Goal: Understand process/instructions: Learn how to perform a task or action

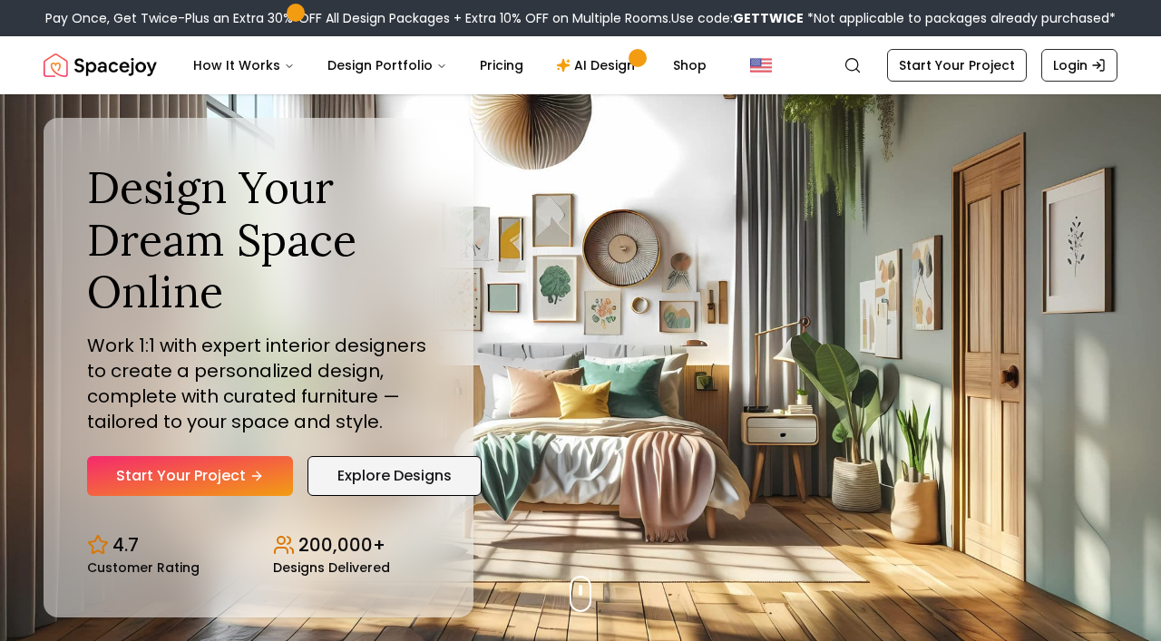
click at [396, 479] on link "Explore Designs" at bounding box center [395, 476] width 174 height 40
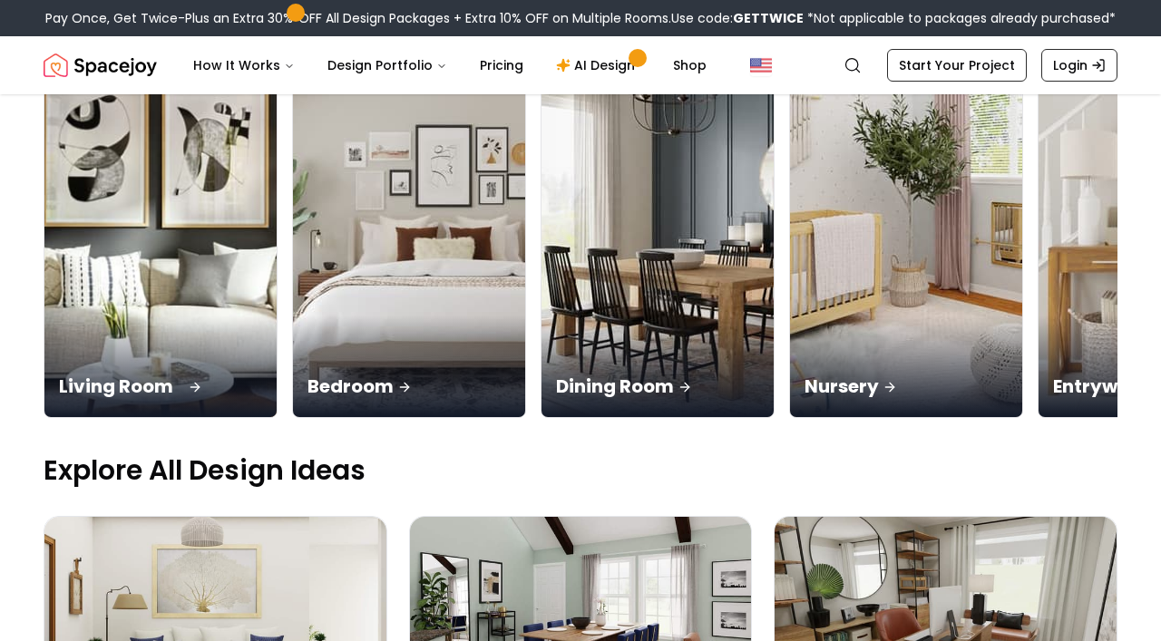
scroll to position [272, 0]
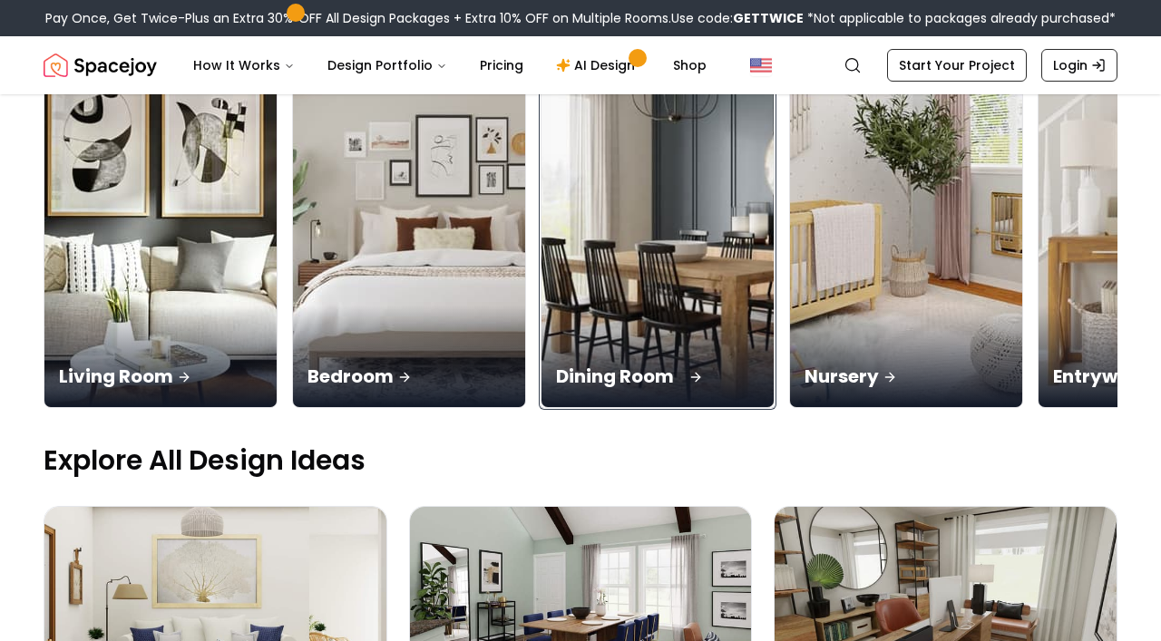
click at [601, 337] on div "Dining Room" at bounding box center [658, 357] width 232 height 102
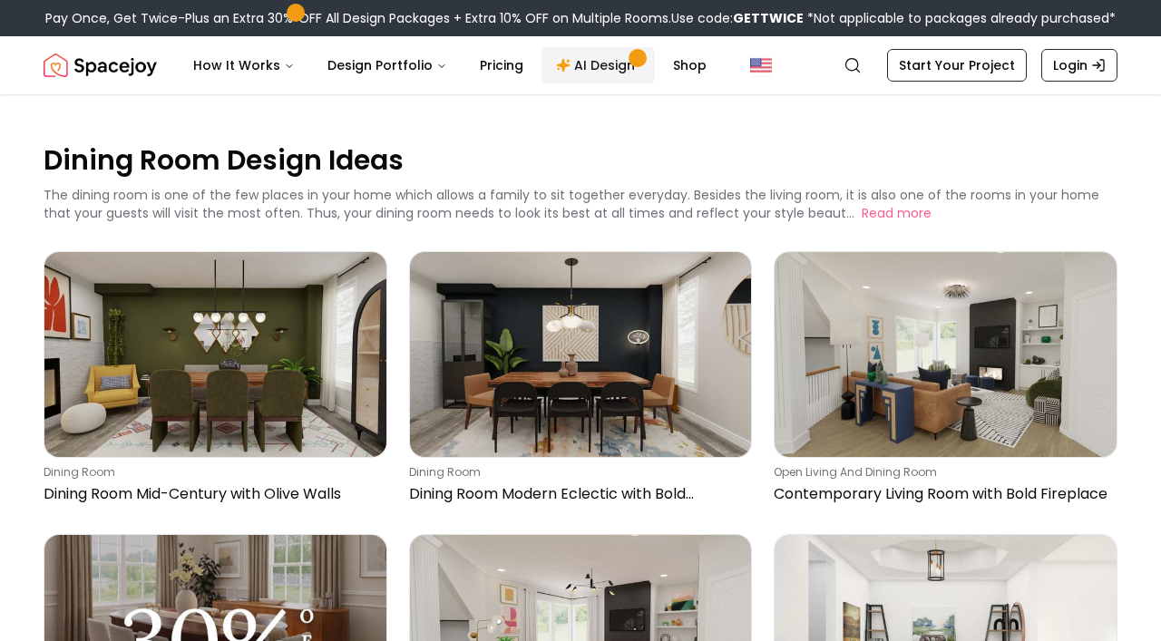
click at [594, 58] on link "AI Design" at bounding box center [598, 65] width 113 height 36
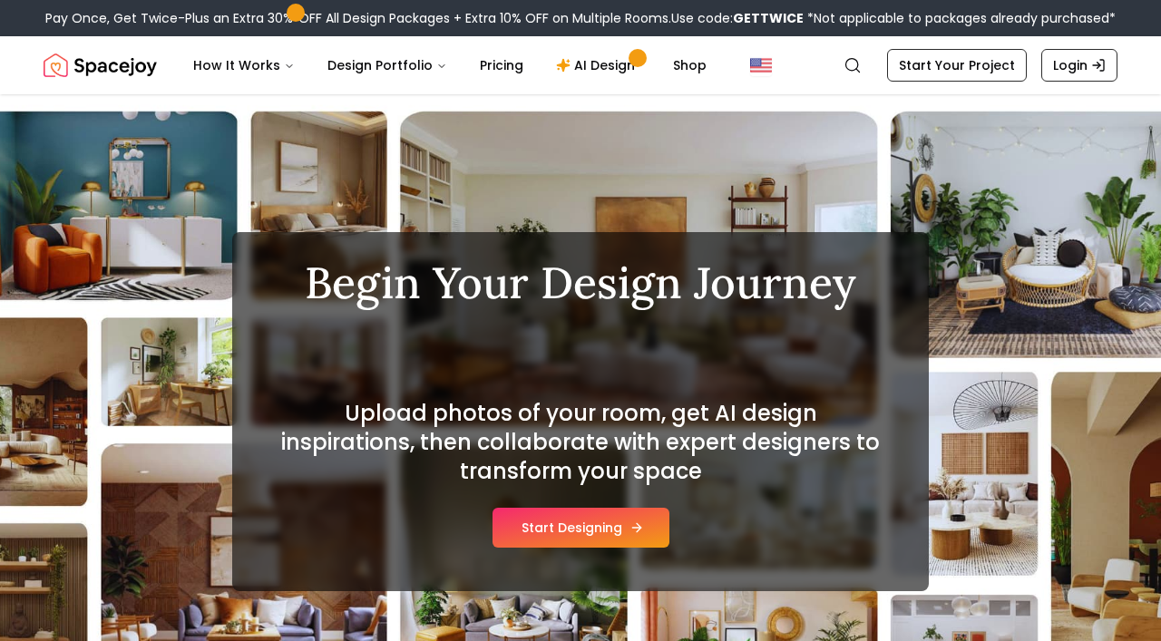
click at [594, 541] on button "Start Designing" at bounding box center [581, 528] width 177 height 40
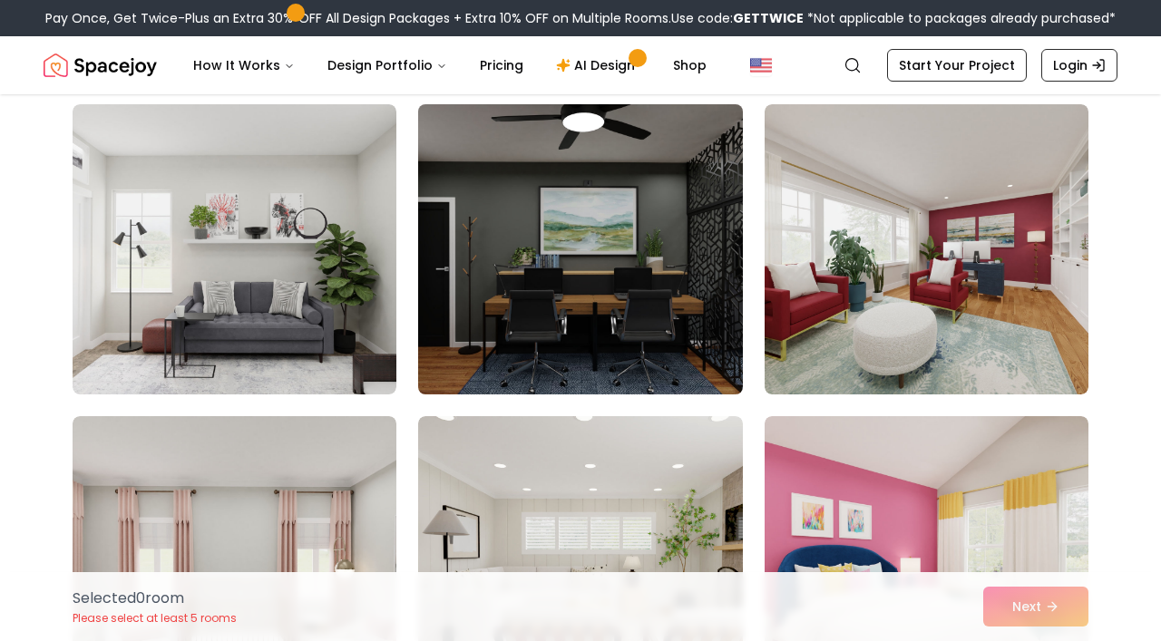
scroll to position [454, 0]
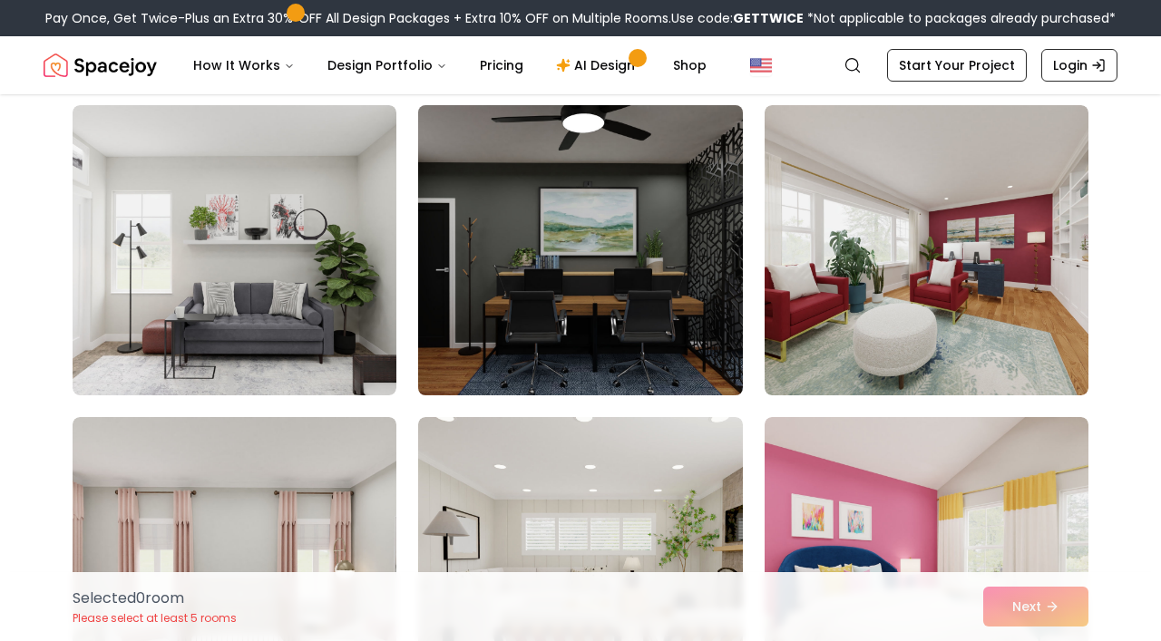
click at [532, 323] on img at bounding box center [580, 250] width 340 height 305
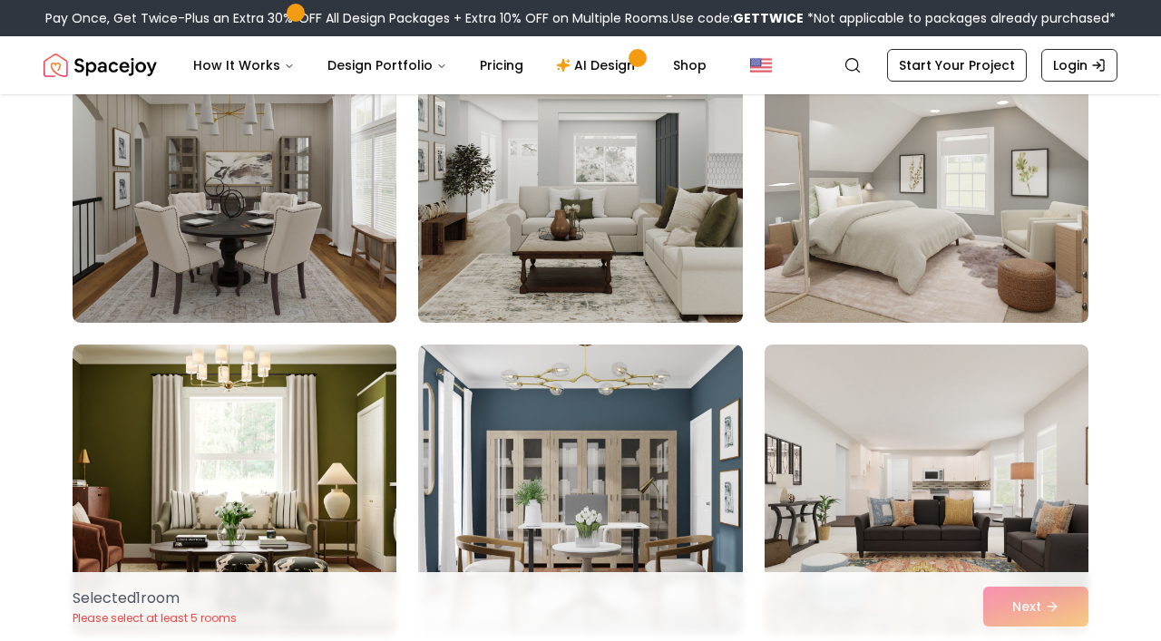
scroll to position [2178, 0]
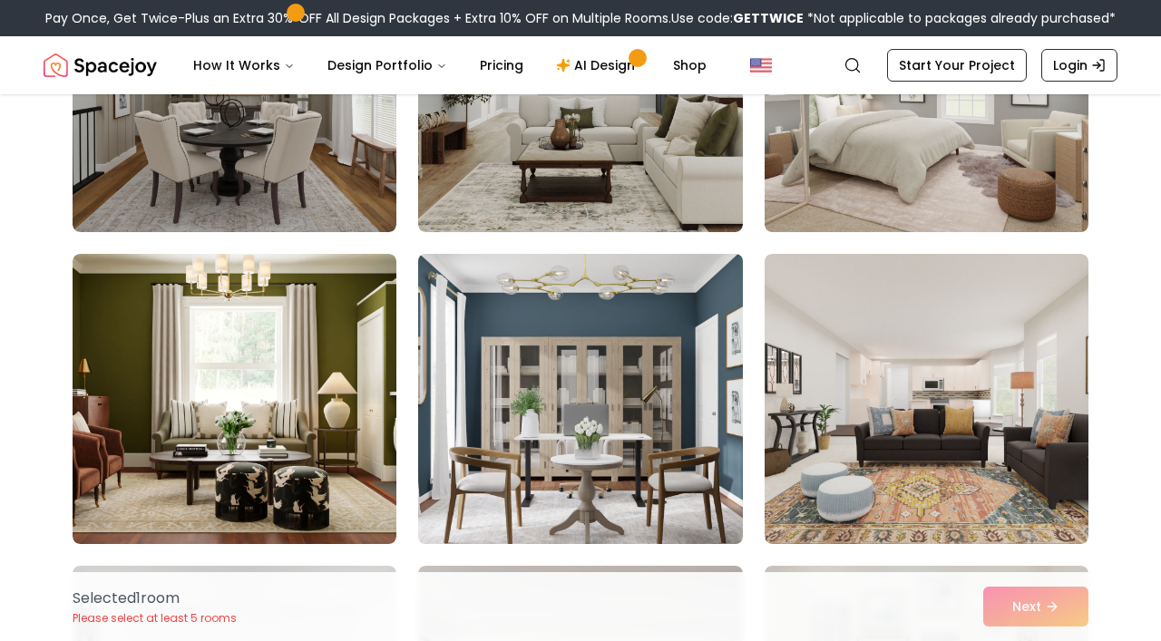
click at [544, 423] on img at bounding box center [580, 399] width 340 height 305
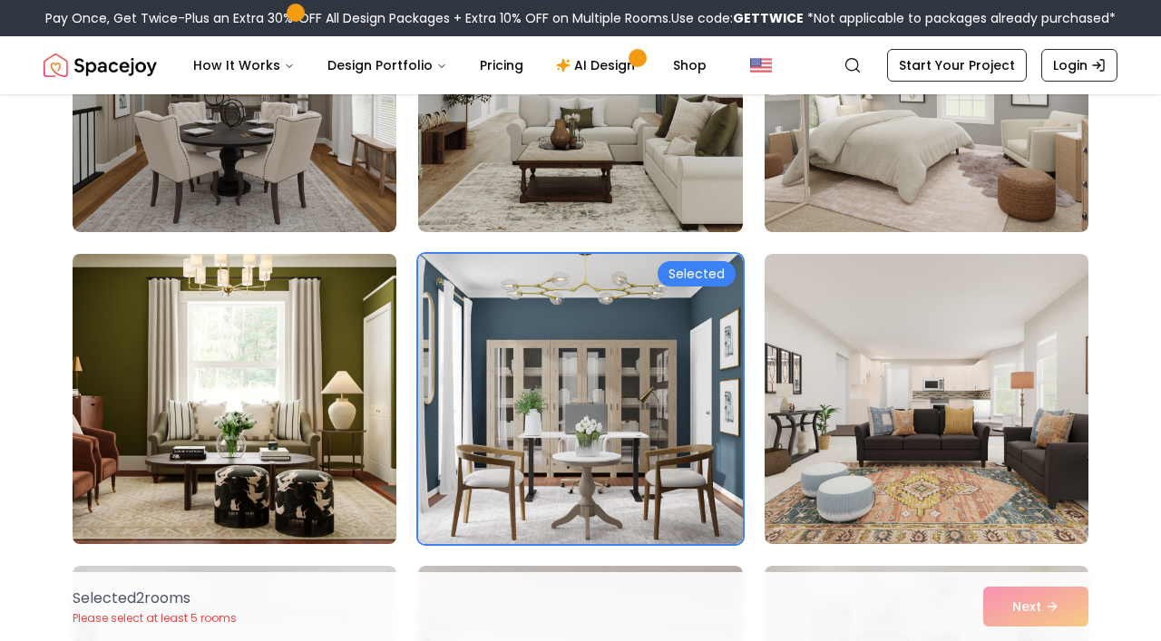
click at [375, 440] on img at bounding box center [234, 399] width 340 height 305
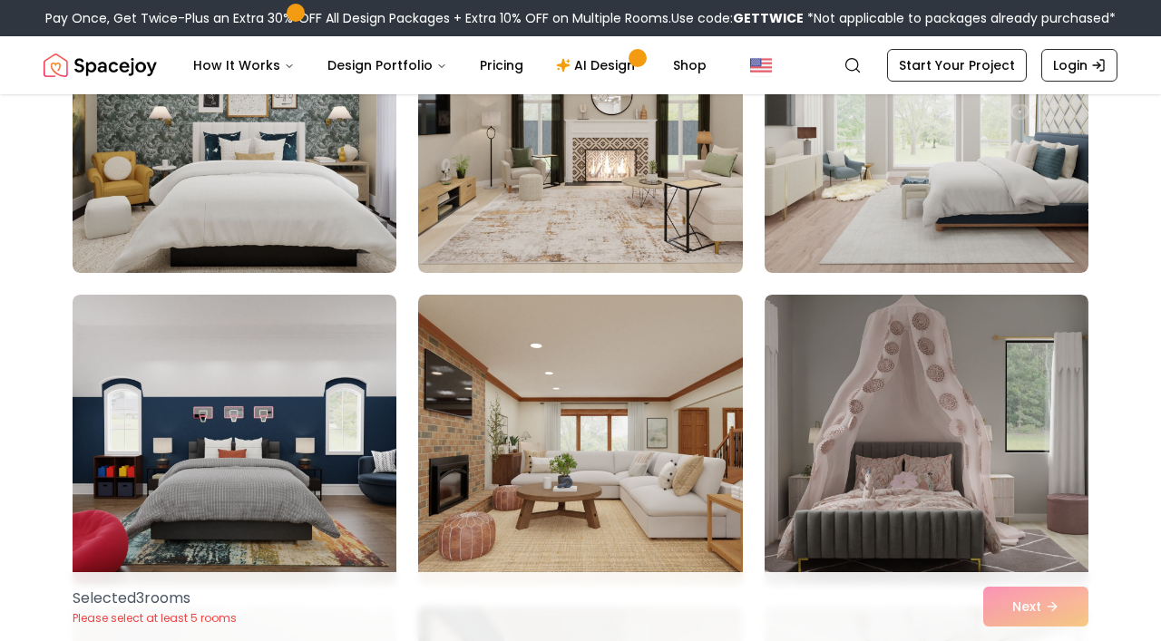
scroll to position [3629, 0]
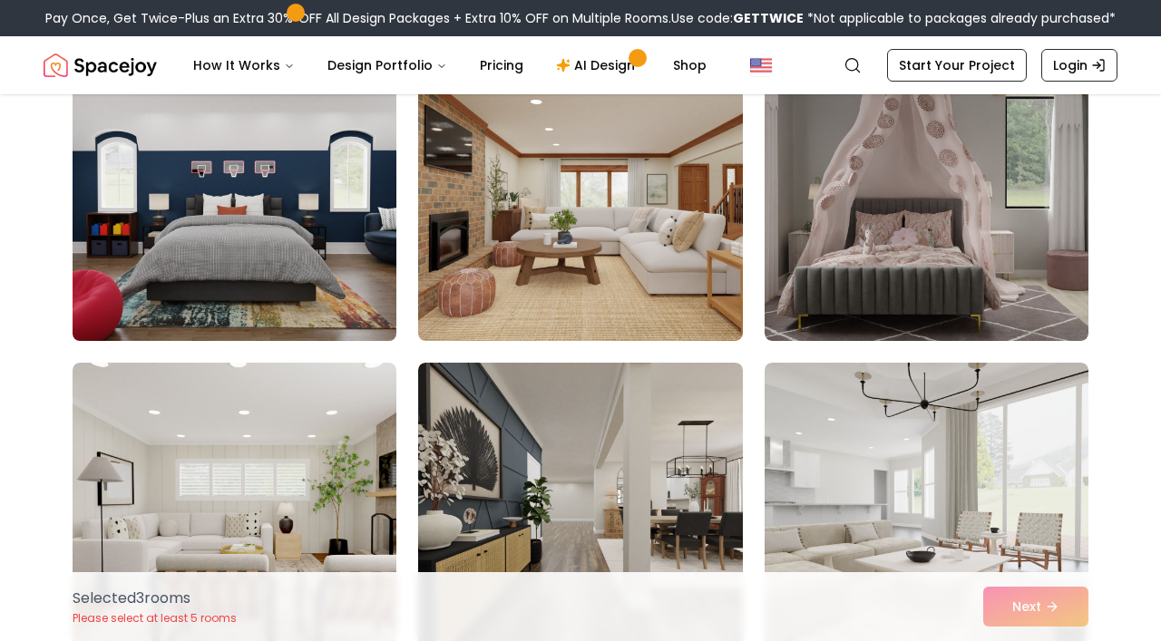
click at [269, 303] on img at bounding box center [234, 196] width 340 height 305
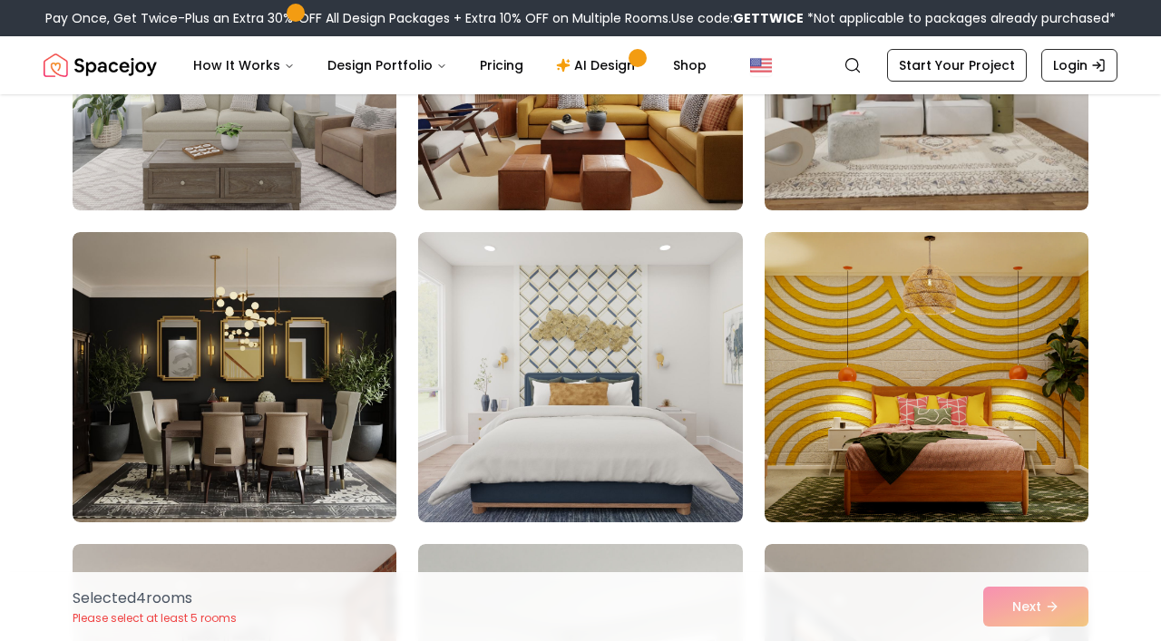
scroll to position [5353, 0]
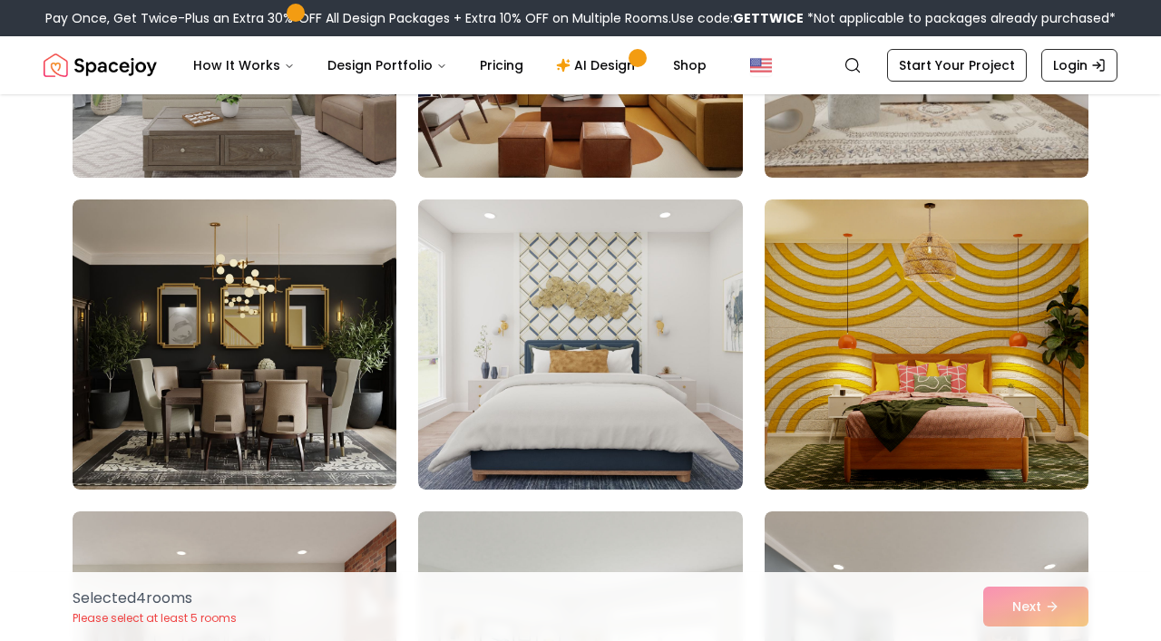
click at [278, 409] on img at bounding box center [235, 345] width 324 height 290
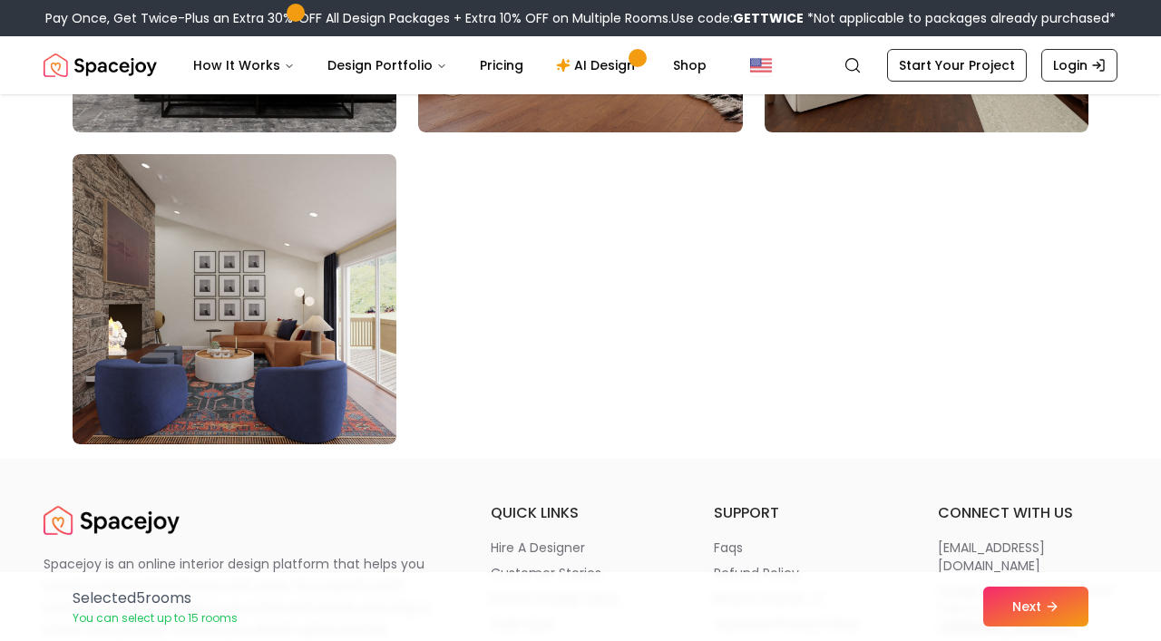
scroll to position [10435, 0]
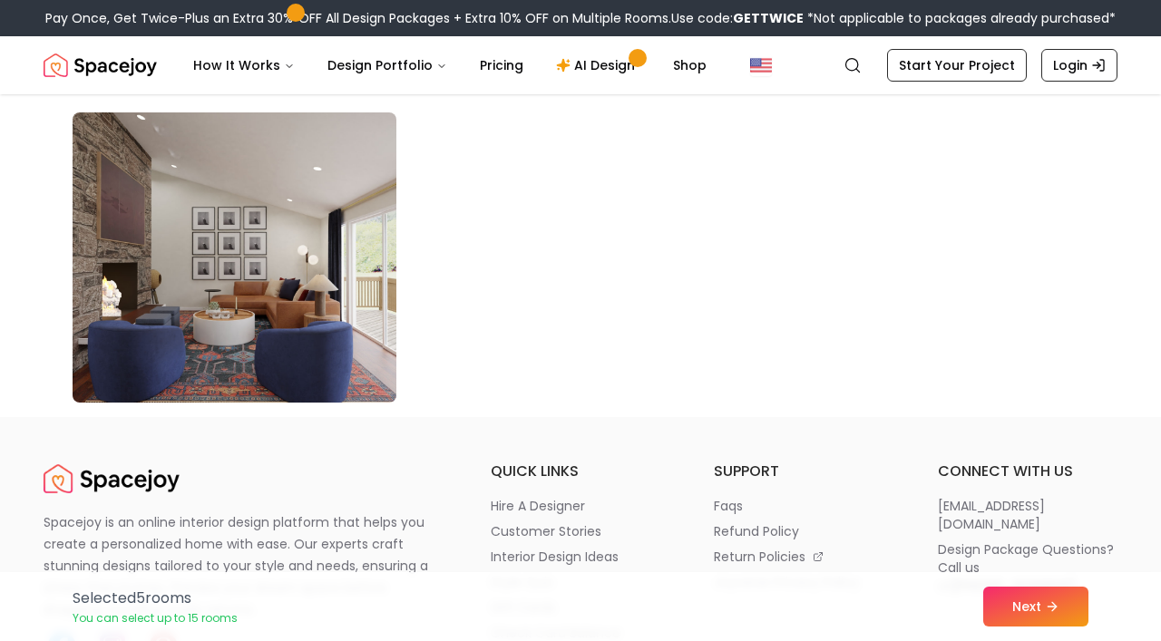
drag, startPoint x: 286, startPoint y: 352, endPoint x: 303, endPoint y: 357, distance: 18.1
click at [286, 352] on img at bounding box center [234, 257] width 340 height 305
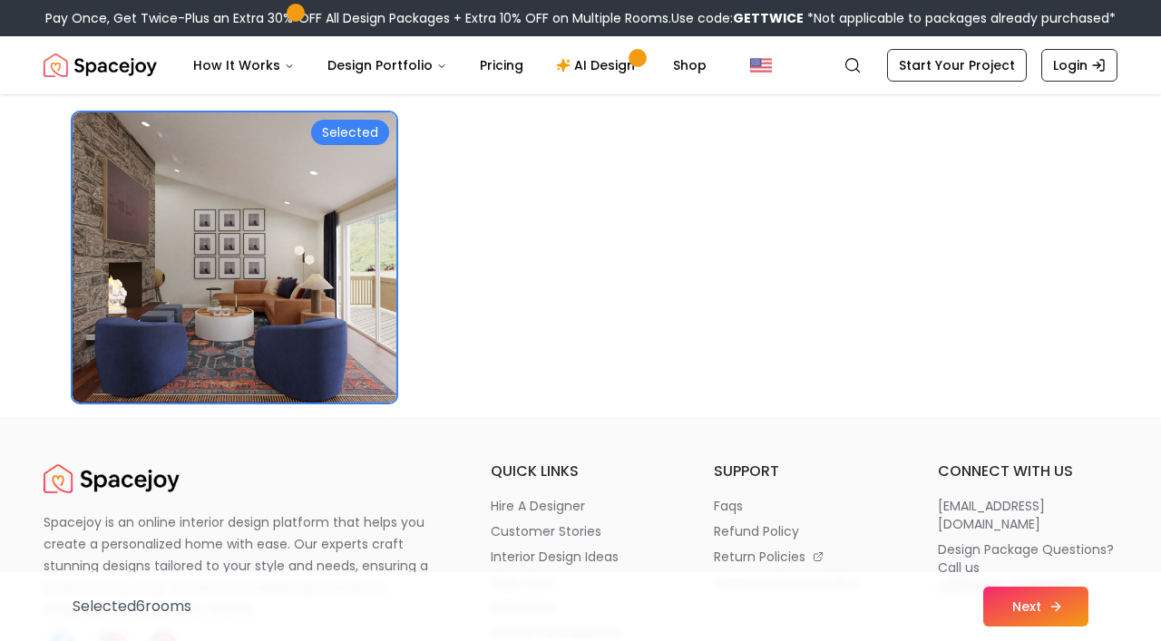
click at [1023, 608] on button "Next" at bounding box center [1036, 607] width 105 height 40
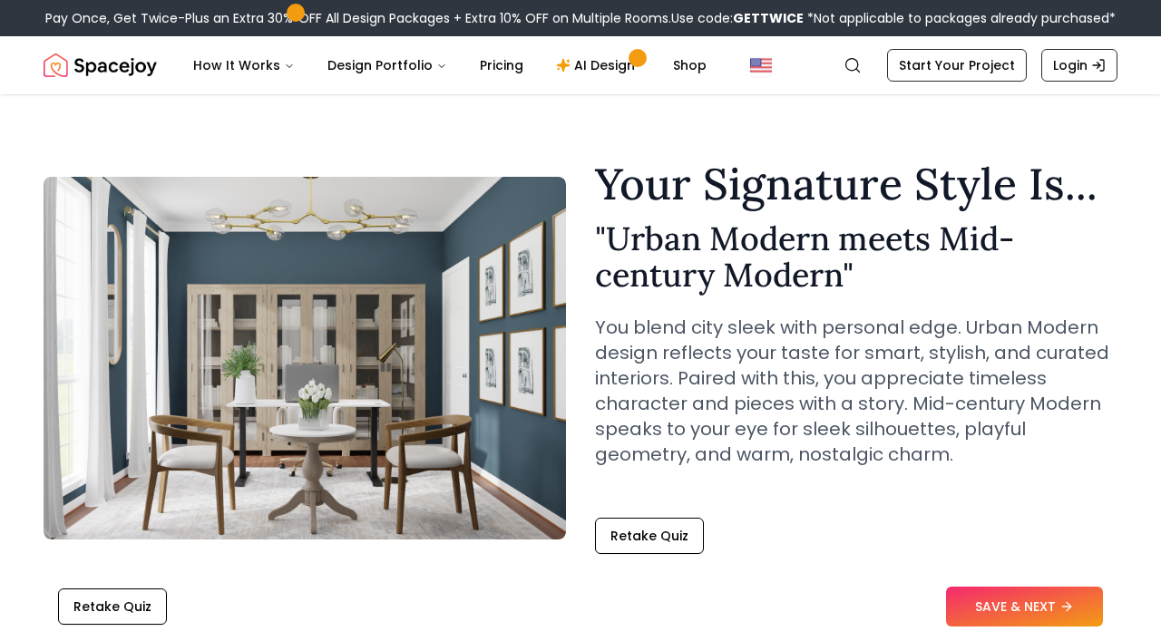
scroll to position [91, 0]
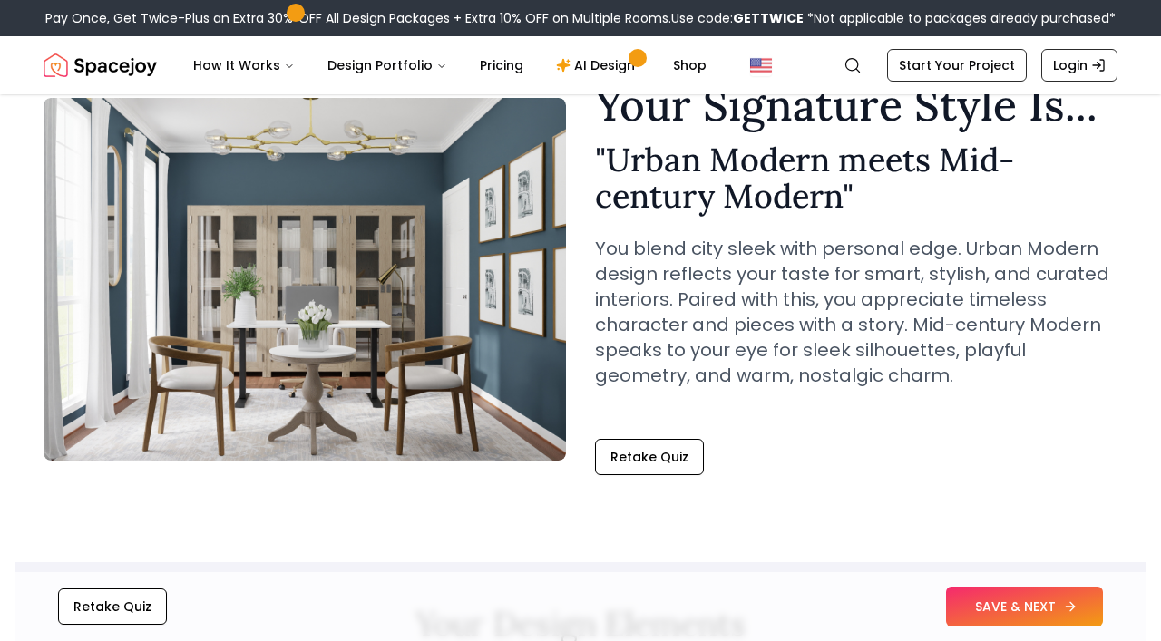
click at [1007, 609] on button "SAVE & NEXT" at bounding box center [1024, 607] width 157 height 40
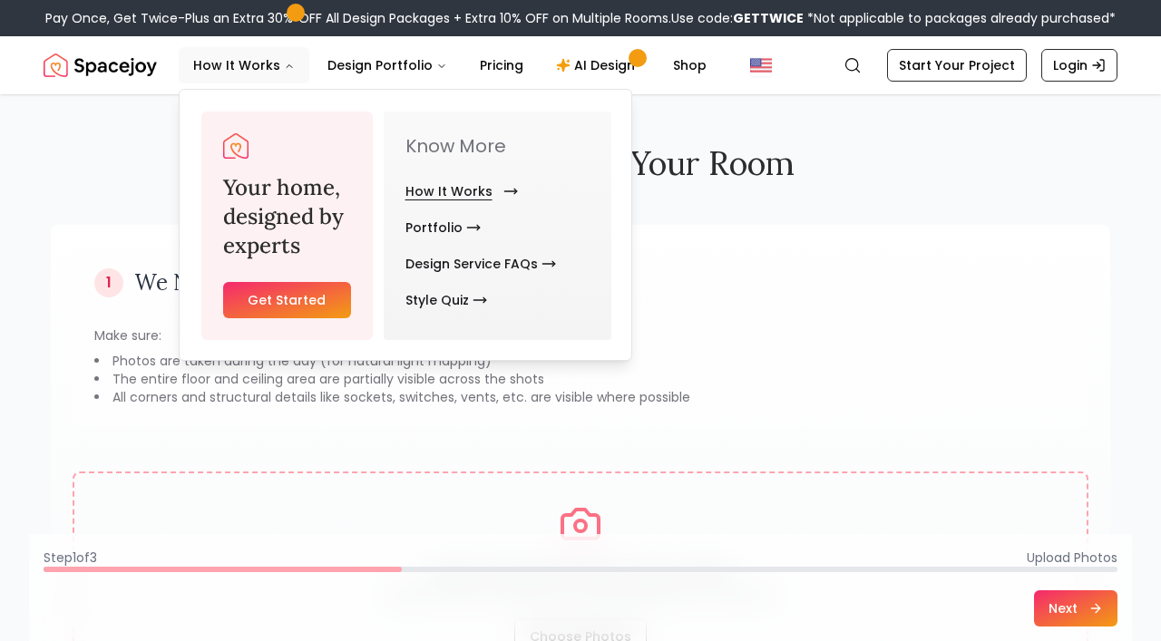
click at [478, 190] on link "How It Works" at bounding box center [458, 191] width 105 height 36
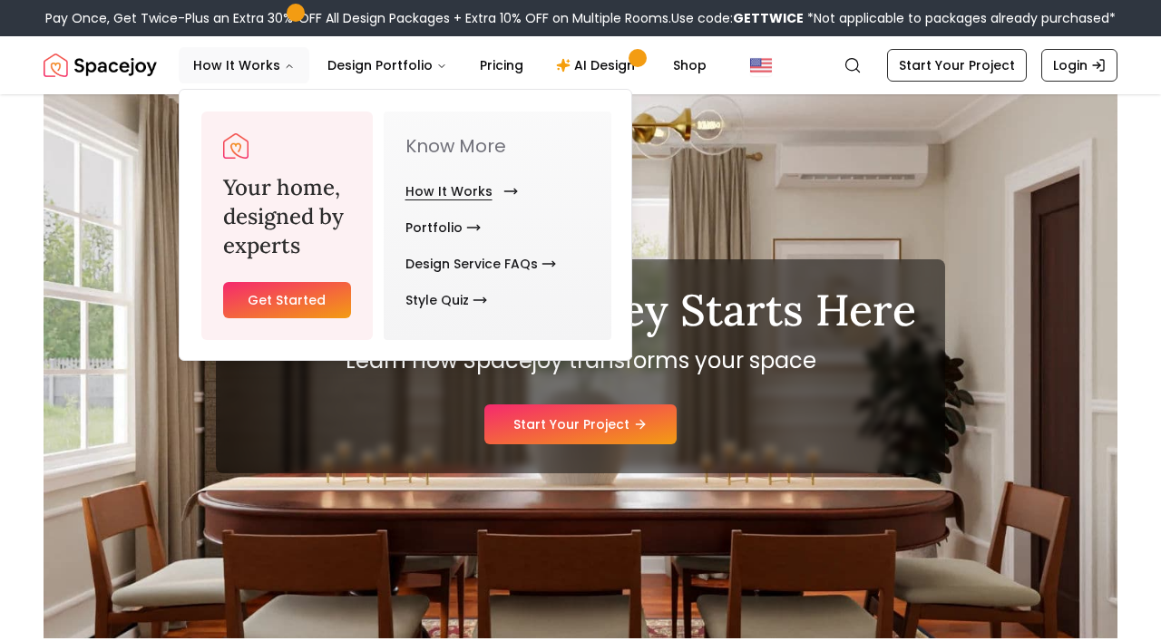
click at [467, 193] on link "How It Works" at bounding box center [458, 191] width 105 height 36
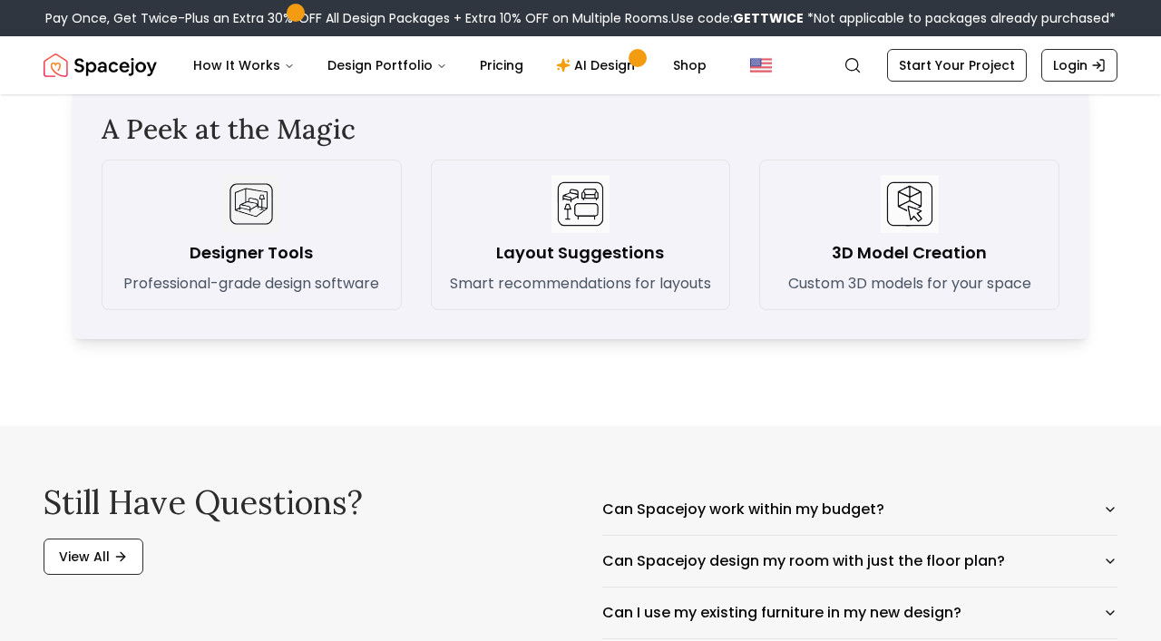
scroll to position [2722, 0]
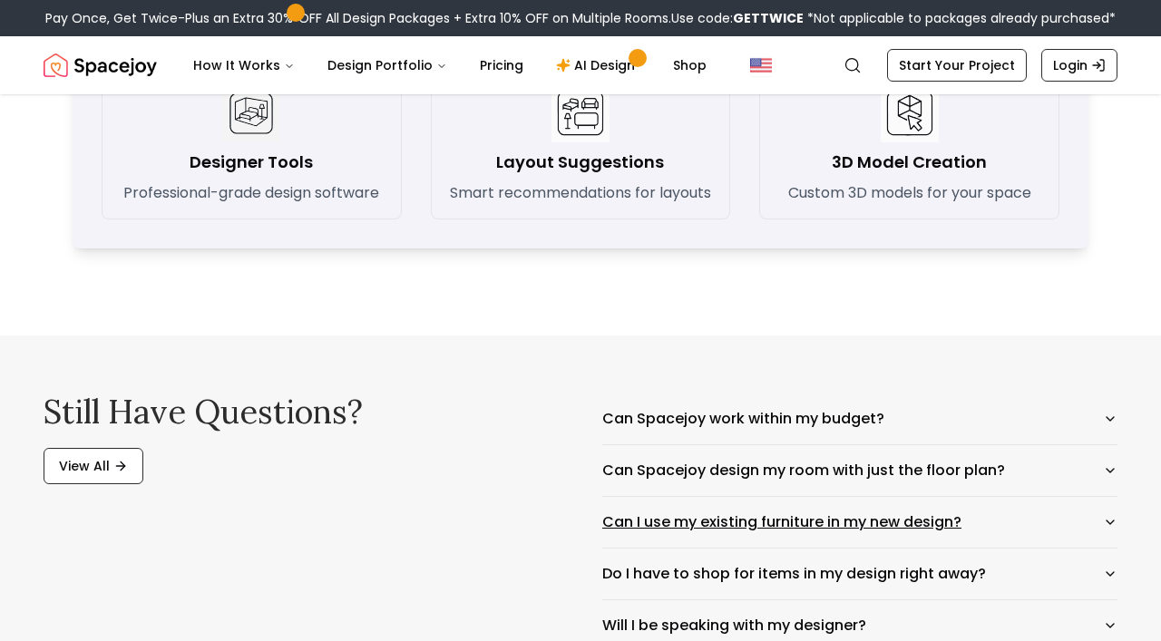
click at [677, 530] on button "Can I use my existing furniture in my new design?" at bounding box center [859, 522] width 515 height 51
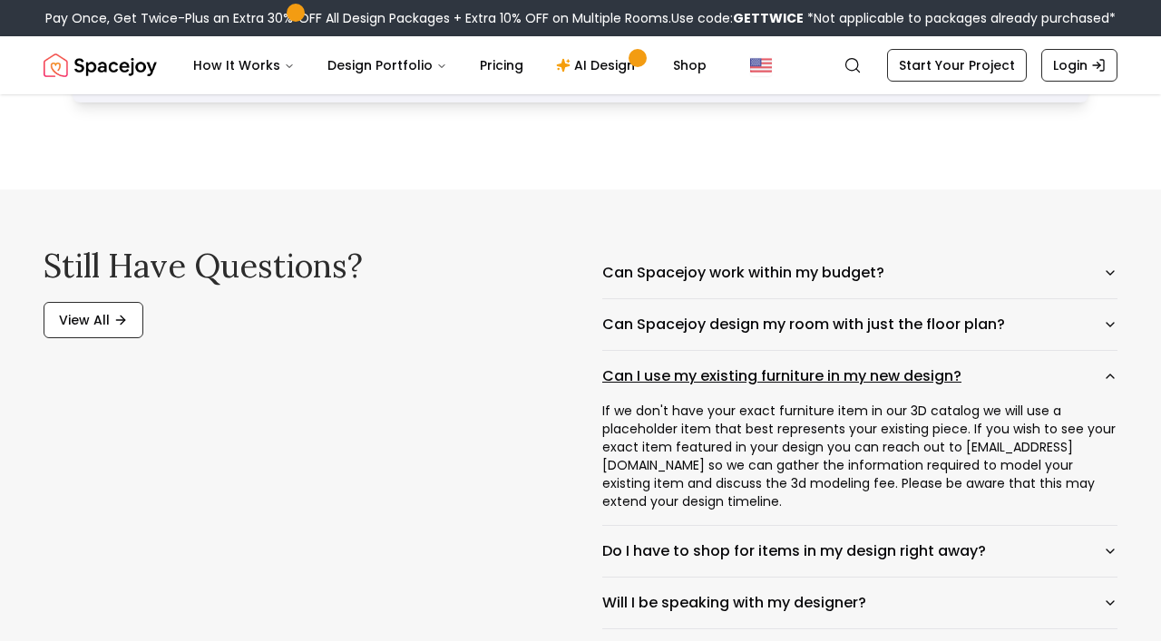
scroll to position [2904, 0]
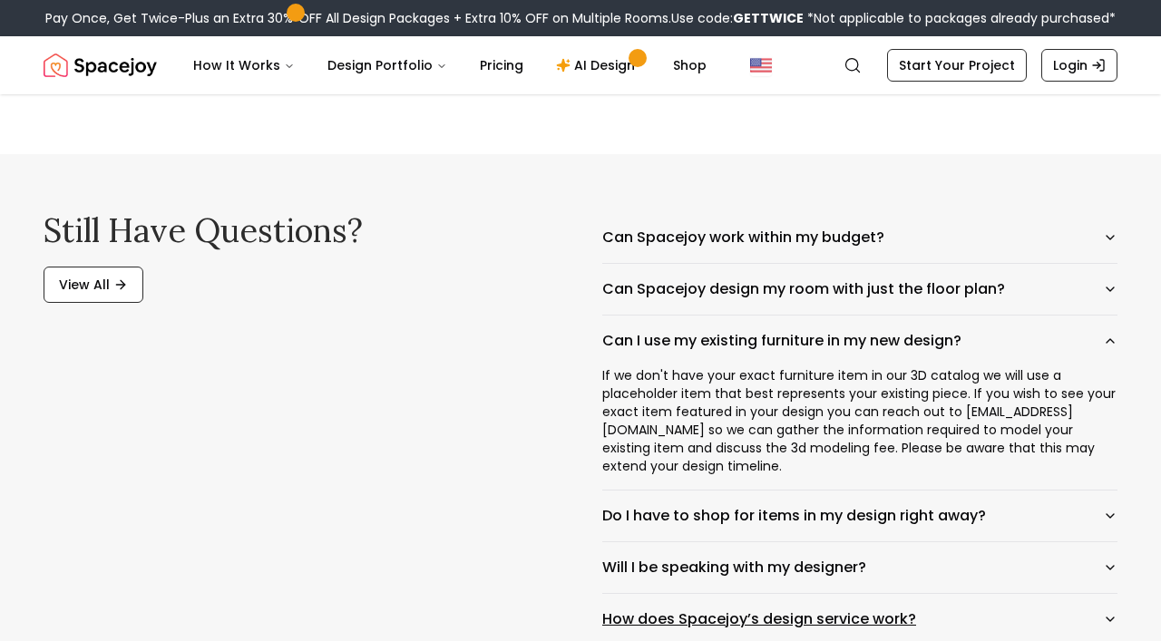
click at [777, 623] on button "How does Spacejoy’s design service work?" at bounding box center [859, 619] width 515 height 51
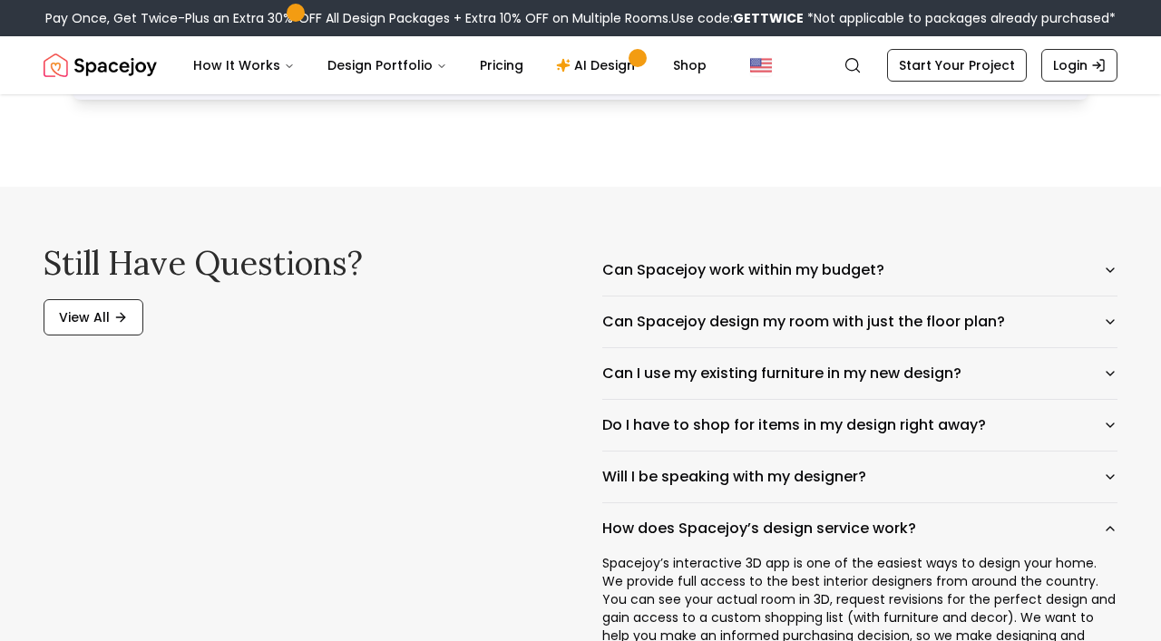
scroll to position [2813, 0]
